Goal: Navigation & Orientation: Find specific page/section

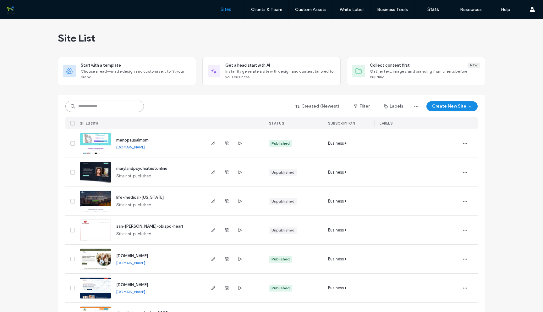
click at [124, 107] on input at bounding box center [104, 105] width 79 height 11
type input "**********"
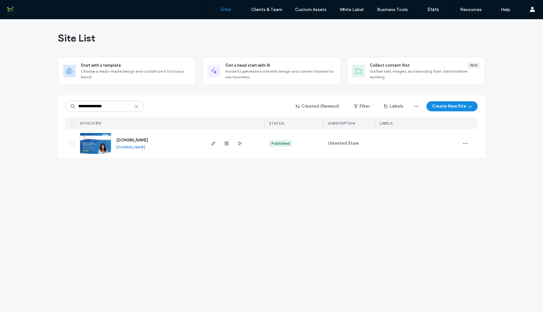
click at [101, 142] on img at bounding box center [95, 154] width 31 height 43
